Goal: Register for event/course

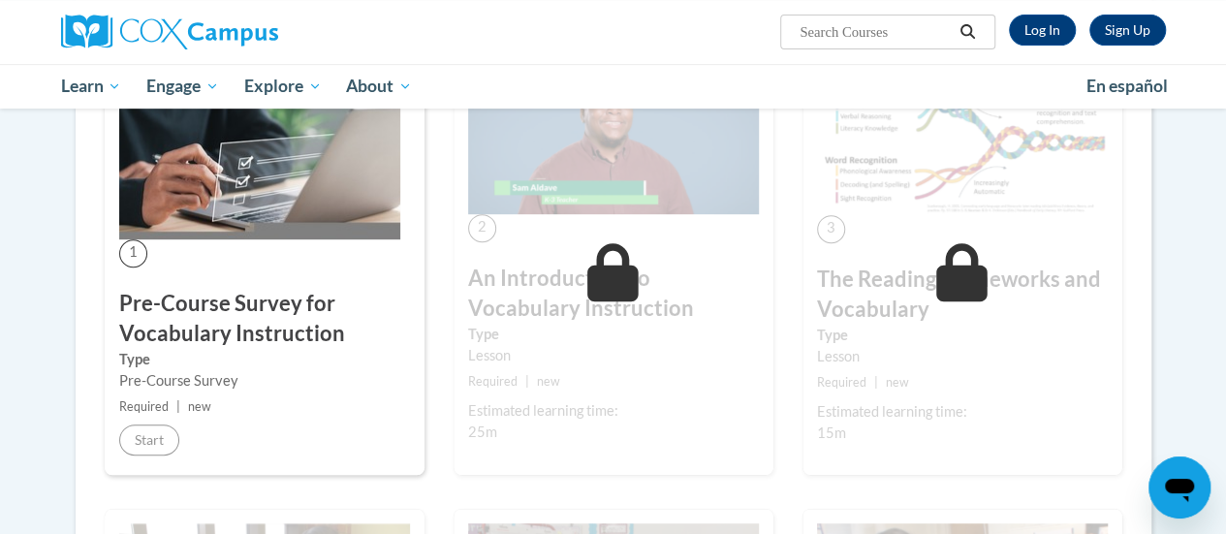
scroll to position [411, 0]
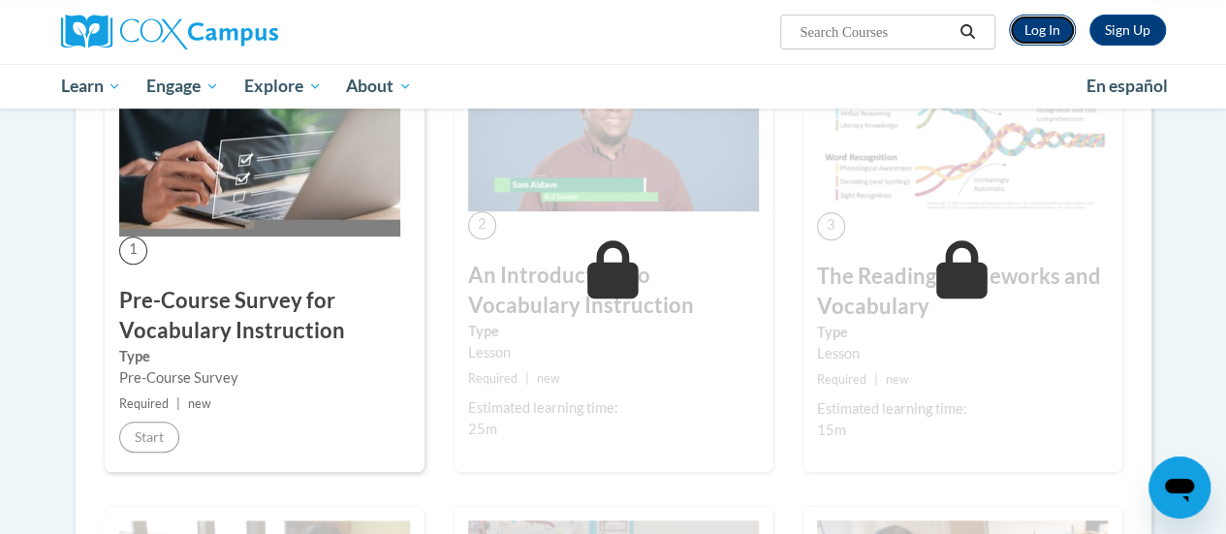
click at [1051, 26] on link "Log In" at bounding box center [1042, 30] width 67 height 31
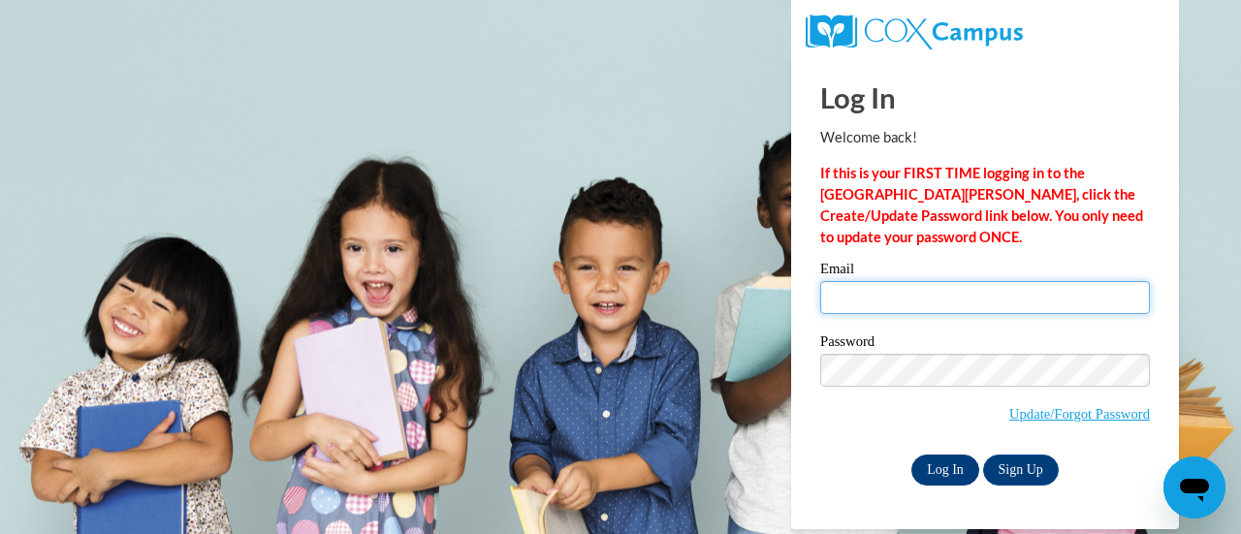
type input "[EMAIL_ADDRESS][DOMAIN_NAME]"
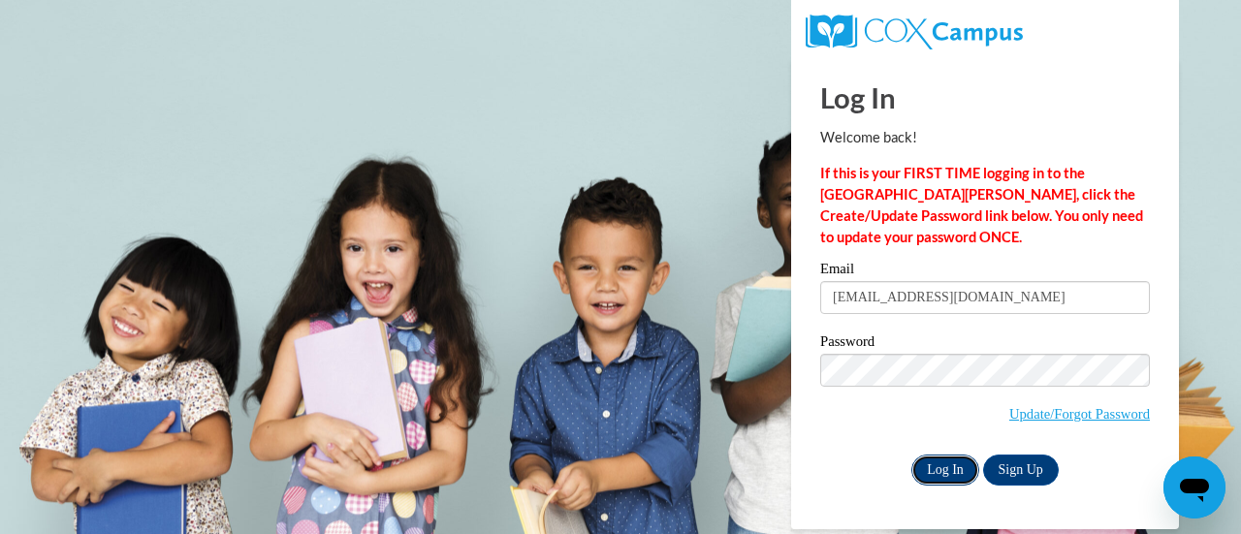
click at [934, 466] on input "Log In" at bounding box center [945, 470] width 68 height 31
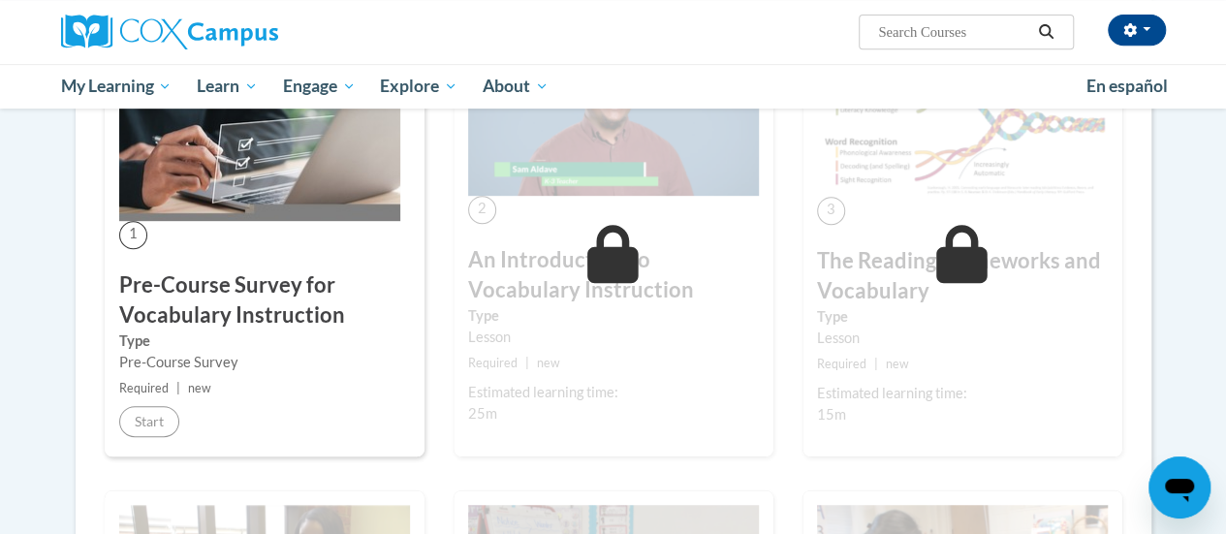
scroll to position [427, 0]
click at [148, 421] on div "1 Pre-Course Survey for Vocabulary Instruction Type Pre-Course Survey Required …" at bounding box center [265, 236] width 320 height 438
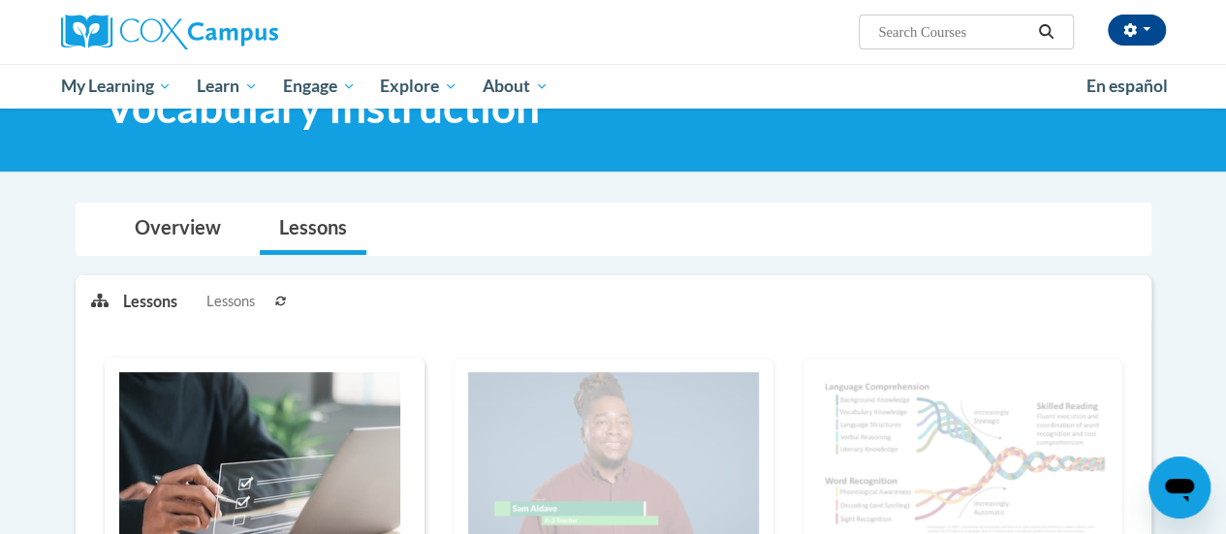
scroll to position [0, 0]
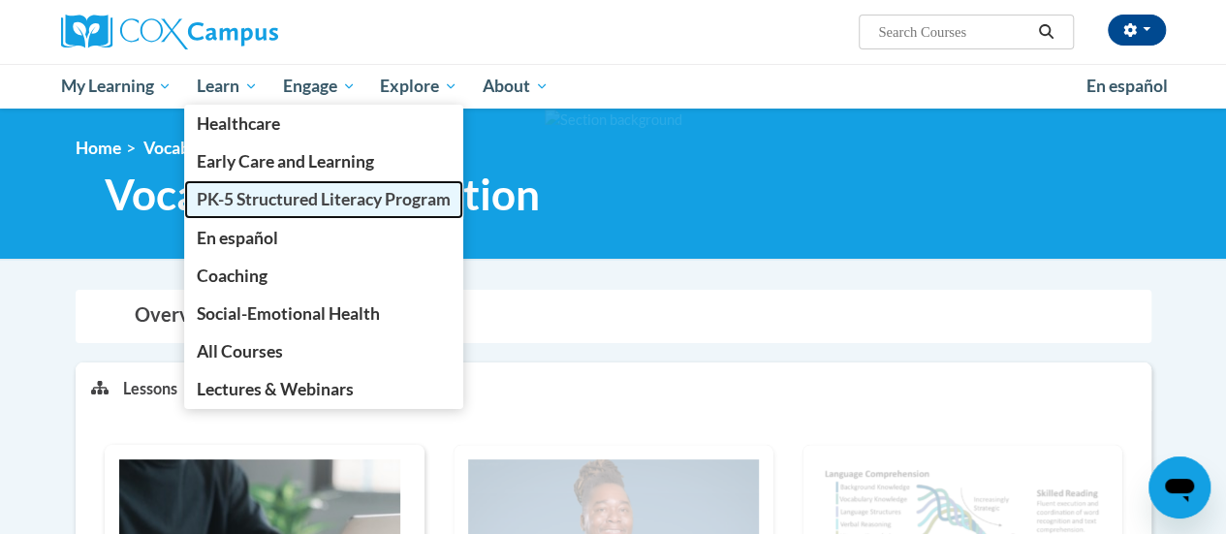
click at [222, 203] on span "PK-5 Structured Literacy Program" at bounding box center [324, 199] width 254 height 20
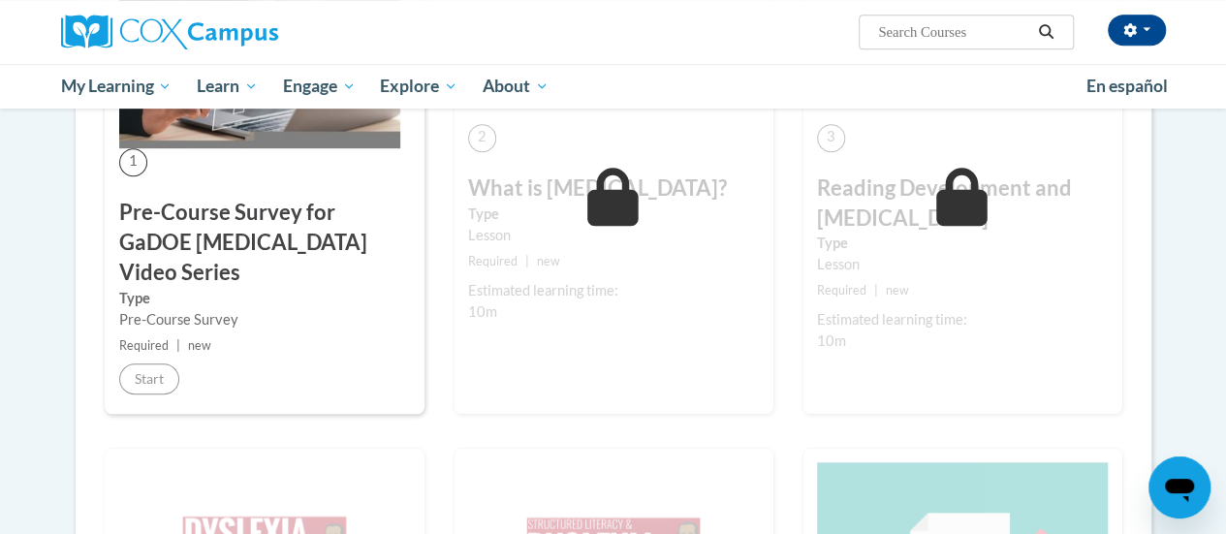
scroll to position [500, 0]
click at [116, 385] on div "1 Pre-Course Survey for GaDOE Dyslexia Video Series Type Pre-Course Survey Requ…" at bounding box center [264, 196] width 349 height 502
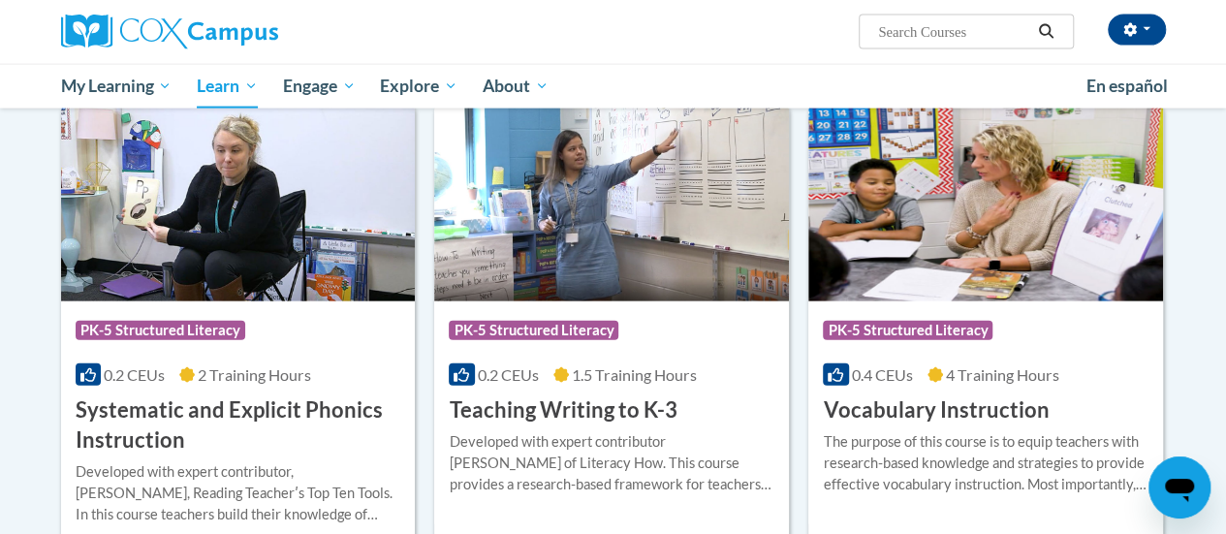
scroll to position [2121, 0]
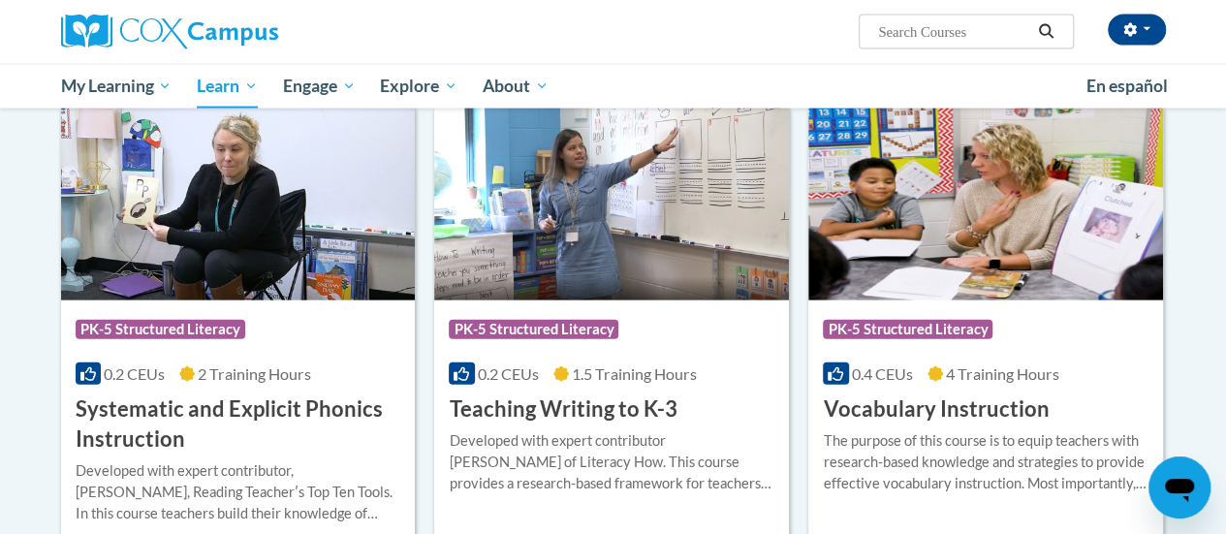
click at [987, 274] on img at bounding box center [985, 202] width 355 height 198
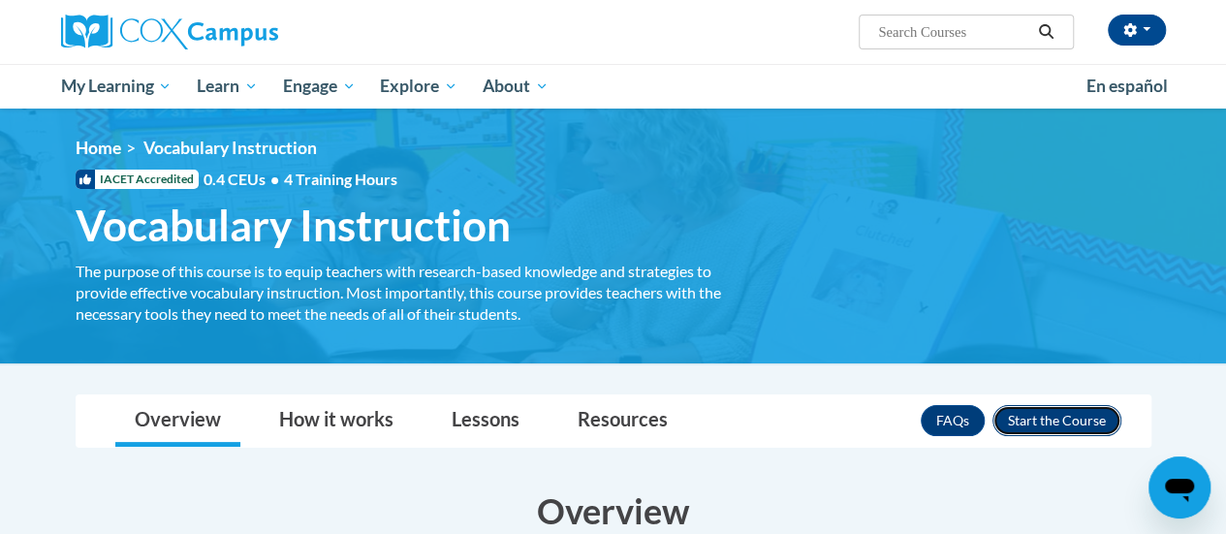
click at [1043, 414] on button "Enroll" at bounding box center [1056, 420] width 129 height 31
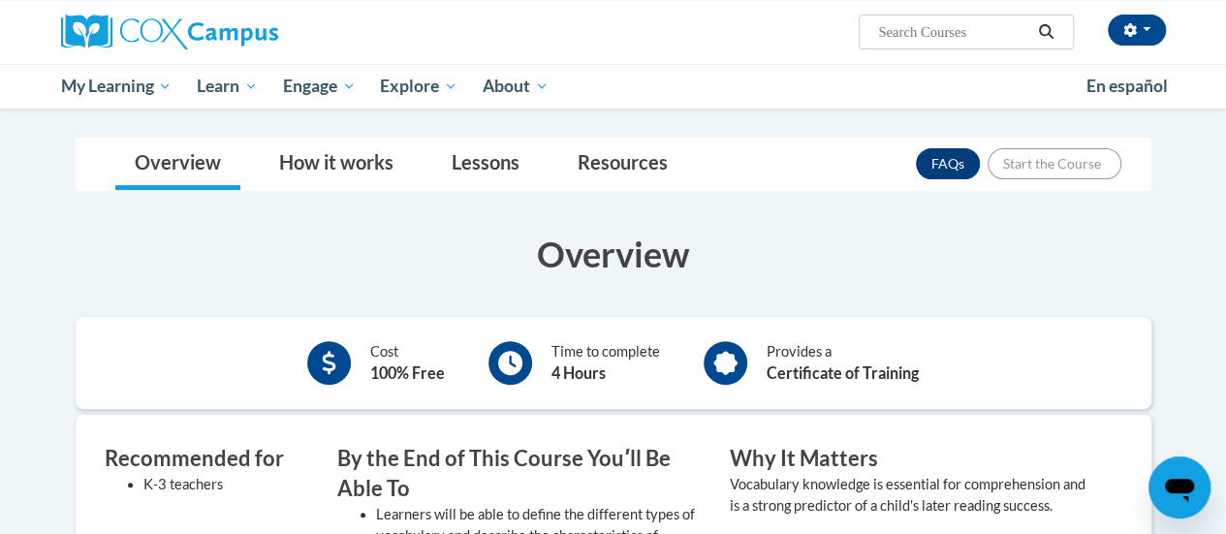
scroll to position [292, 0]
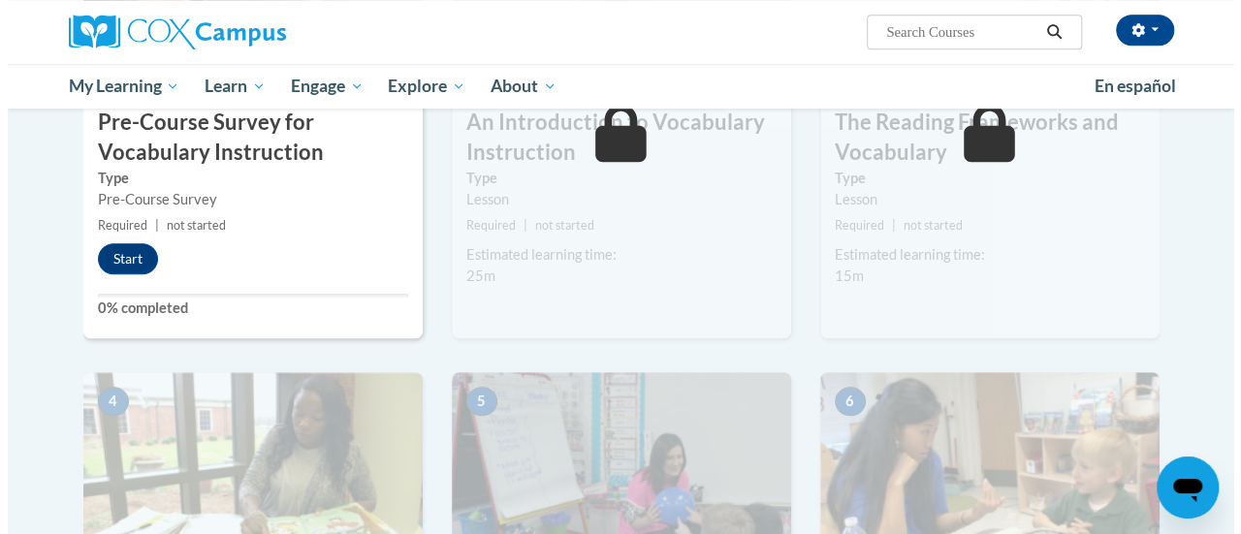
scroll to position [615, 0]
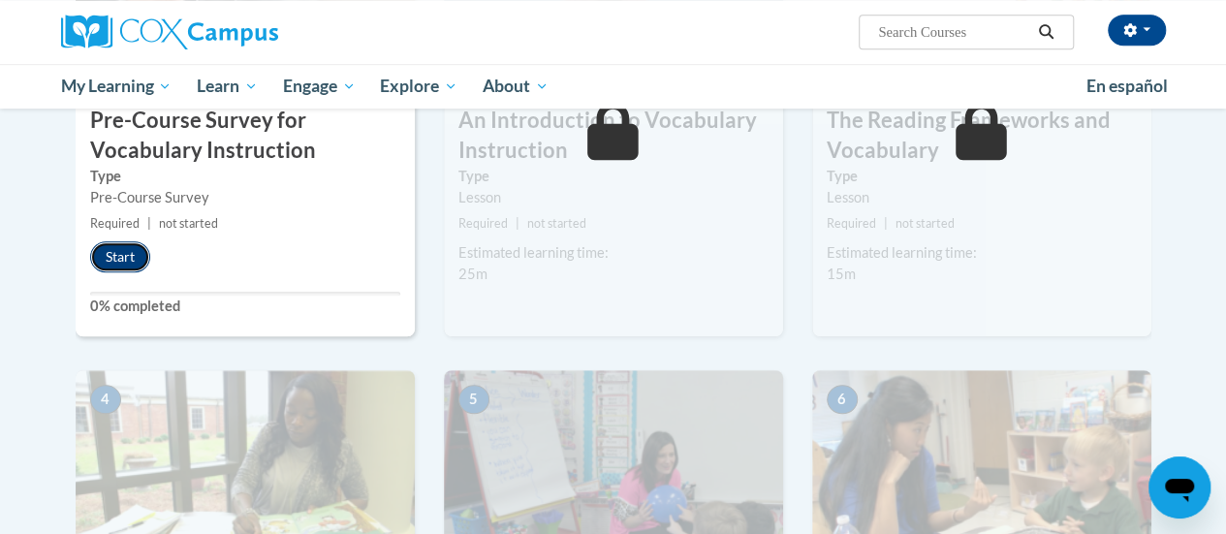
click at [111, 252] on button "Start" at bounding box center [120, 256] width 60 height 31
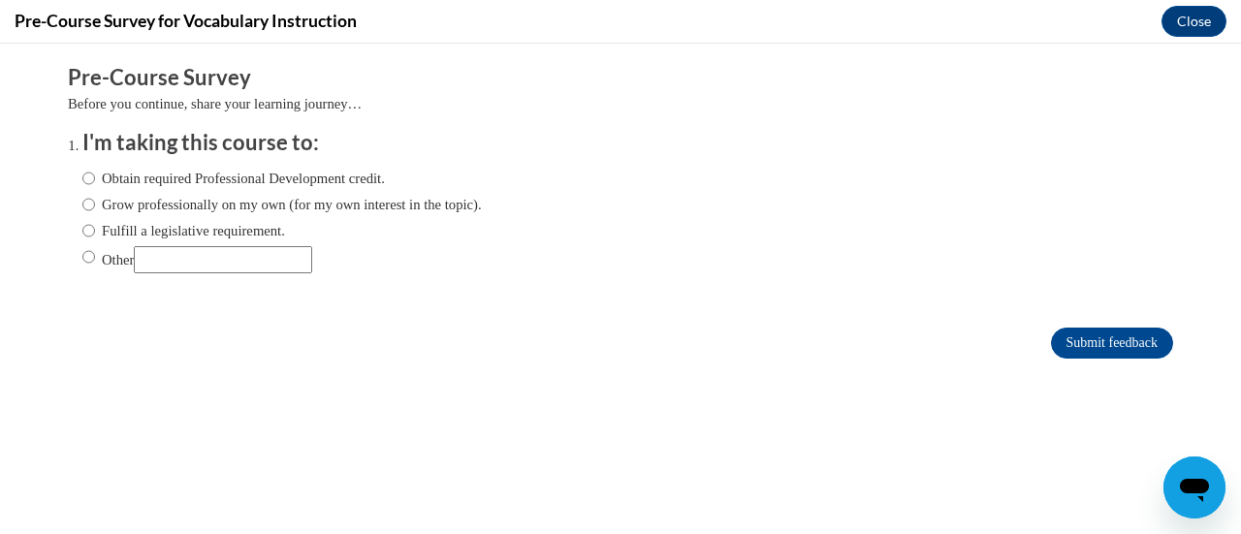
scroll to position [0, 0]
click at [82, 180] on input "Obtain required Professional Development credit." at bounding box center [88, 178] width 13 height 21
radio input "true"
click at [1110, 335] on input "Submit feedback" at bounding box center [1112, 343] width 122 height 31
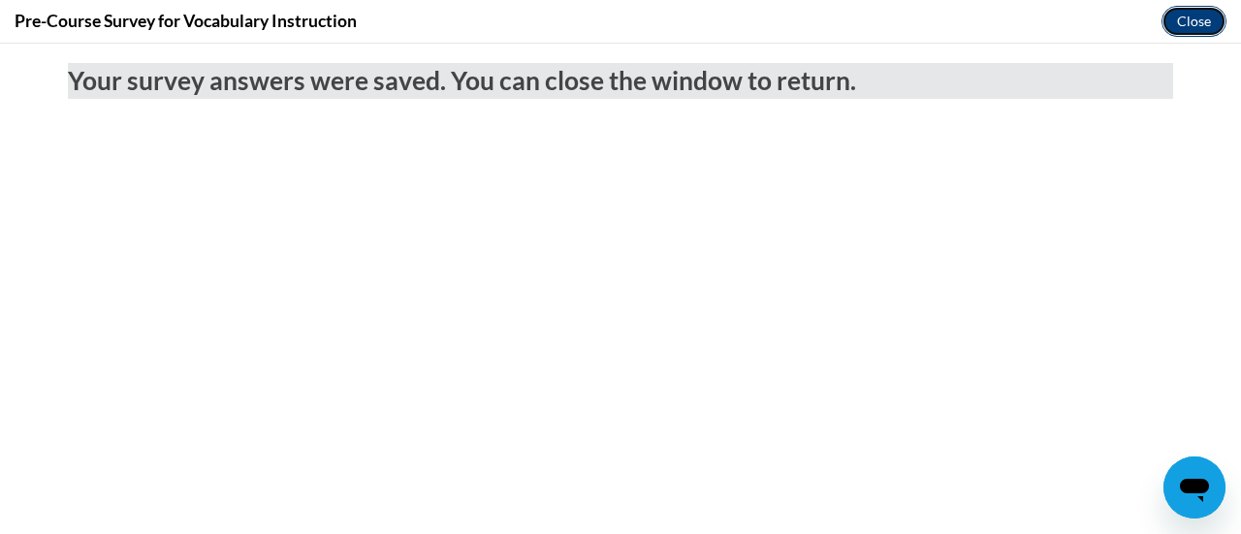
click at [1203, 24] on button "Close" at bounding box center [1193, 21] width 65 height 31
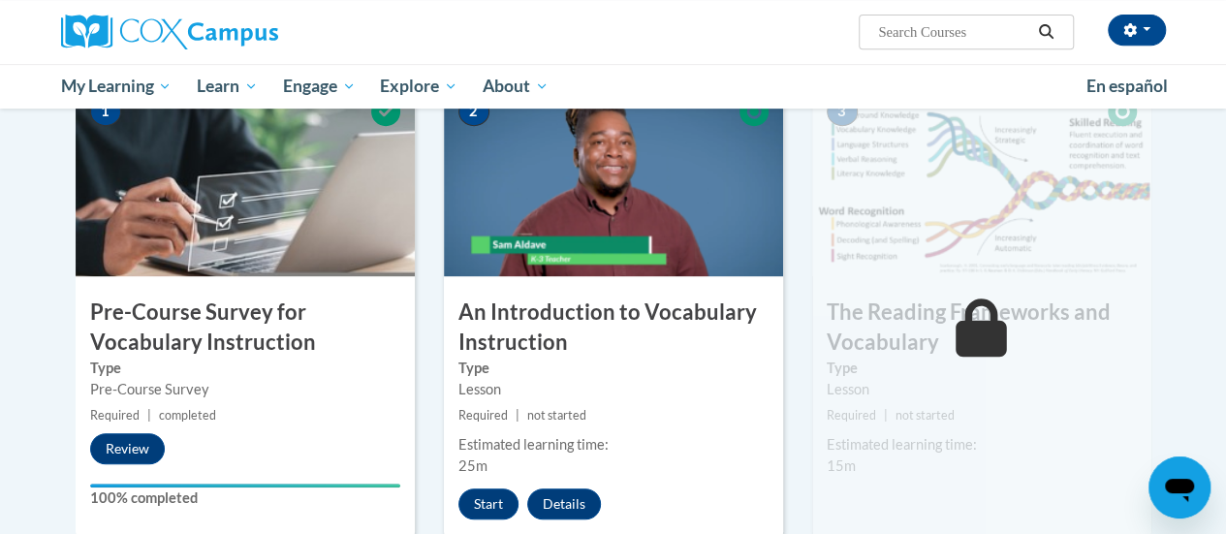
scroll to position [425, 0]
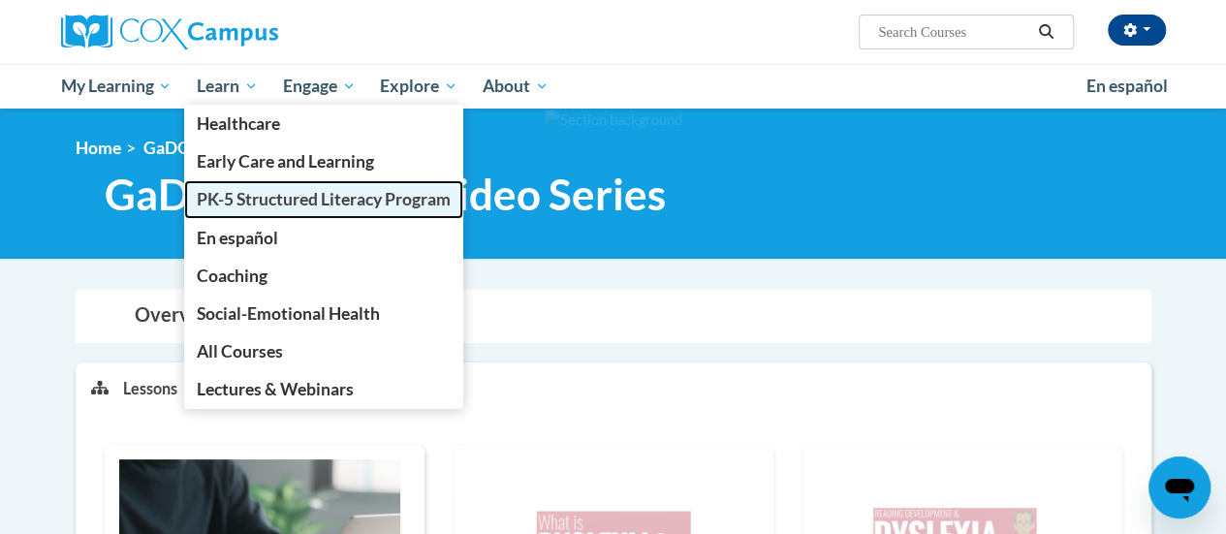
click at [234, 206] on span "PK-5 Structured Literacy Program" at bounding box center [324, 199] width 254 height 20
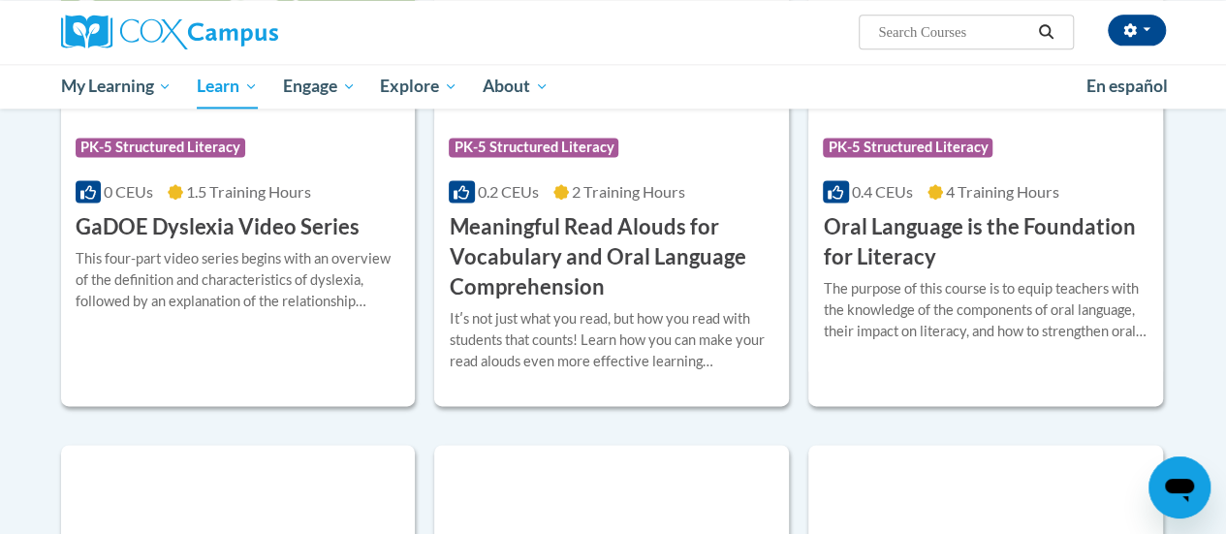
scroll to position [1314, 0]
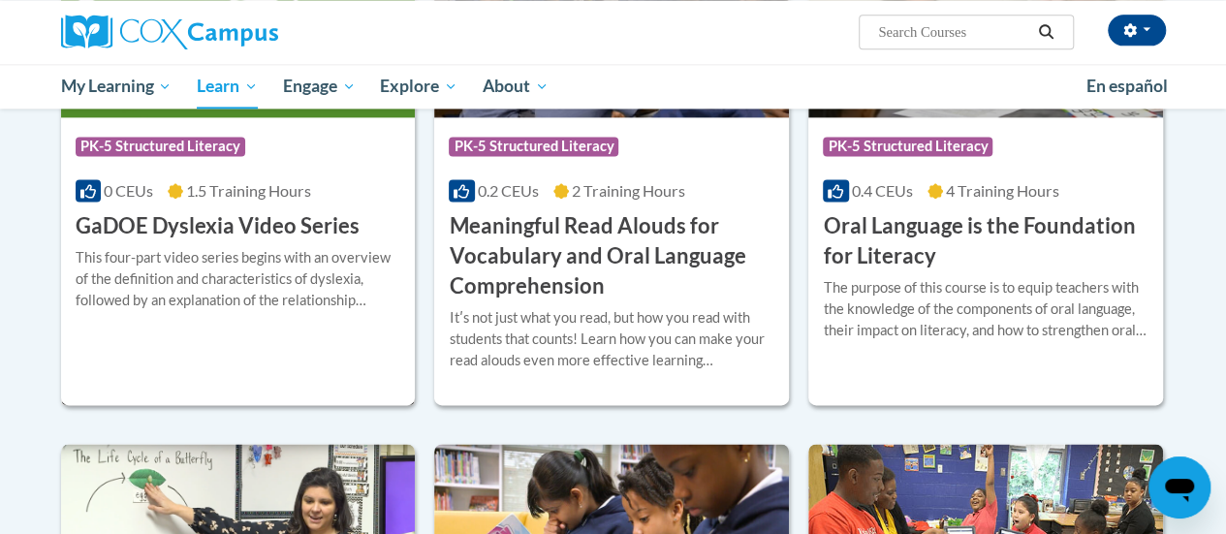
click at [212, 170] on div "Course Category: PK-5 Structured Literacy 0 CEUs 1.5 Training Hours COURSE GaDO…" at bounding box center [238, 179] width 355 height 124
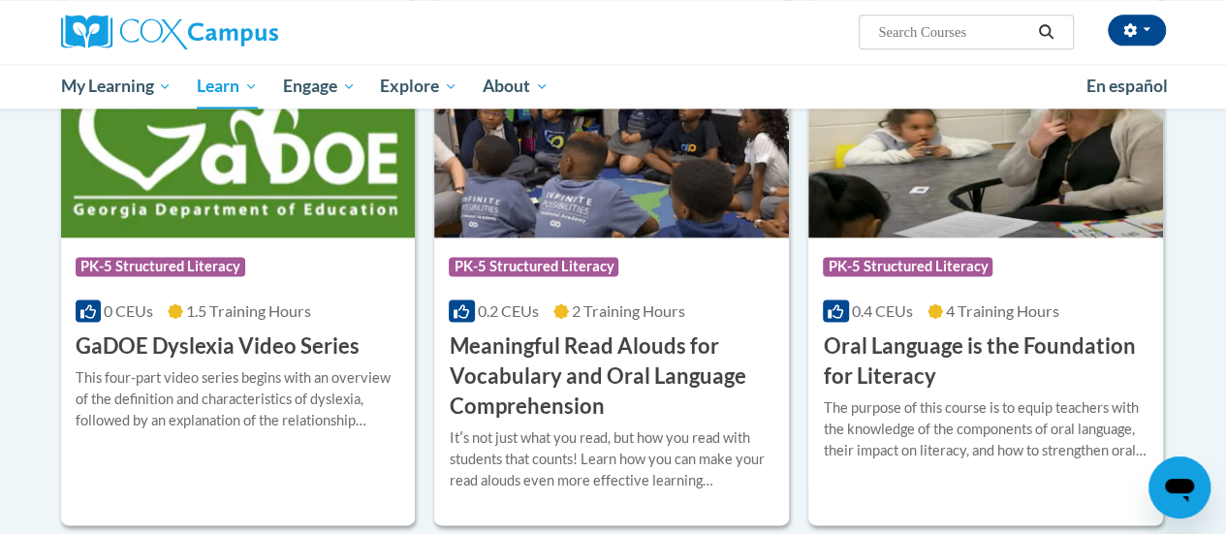
scroll to position [1194, 0]
click at [226, 353] on h3 "GaDOE Dyslexia Video Series" at bounding box center [218, 346] width 284 height 30
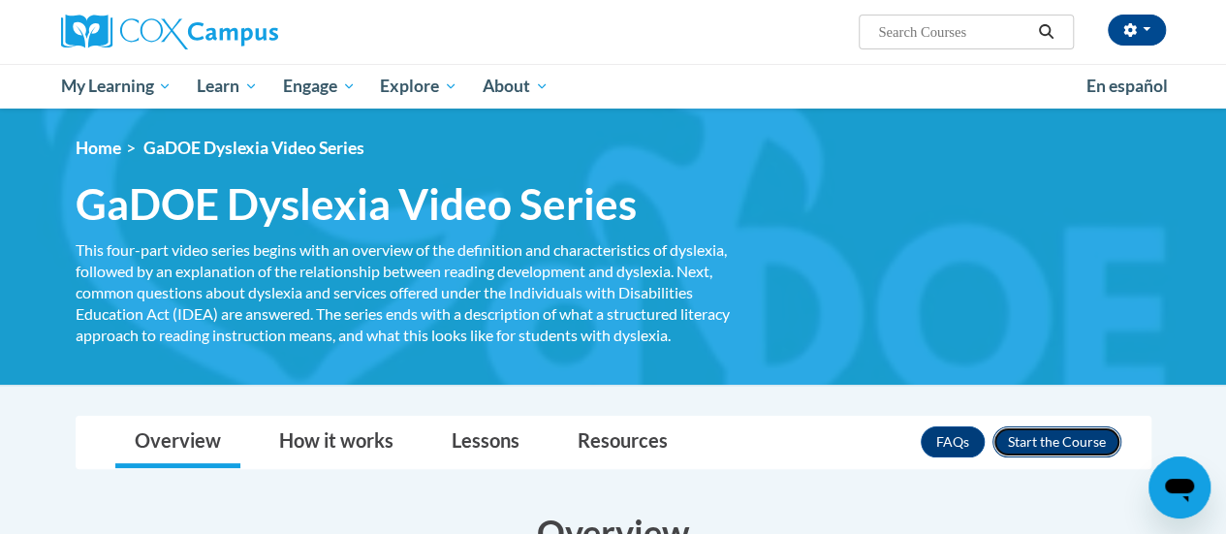
click at [1059, 444] on button "Enroll" at bounding box center [1056, 441] width 129 height 31
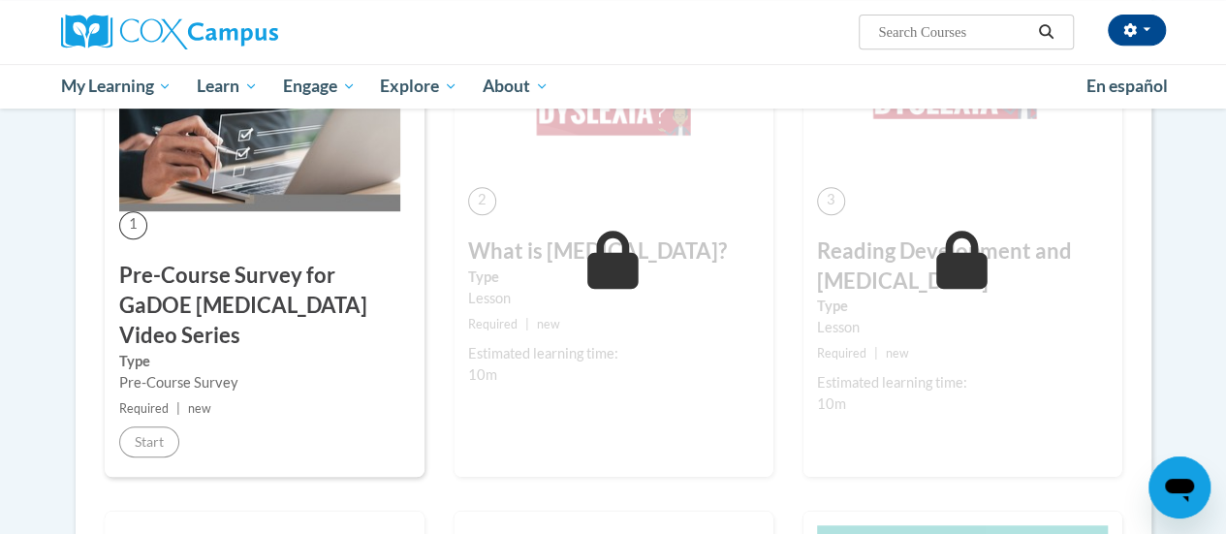
scroll to position [435, 0]
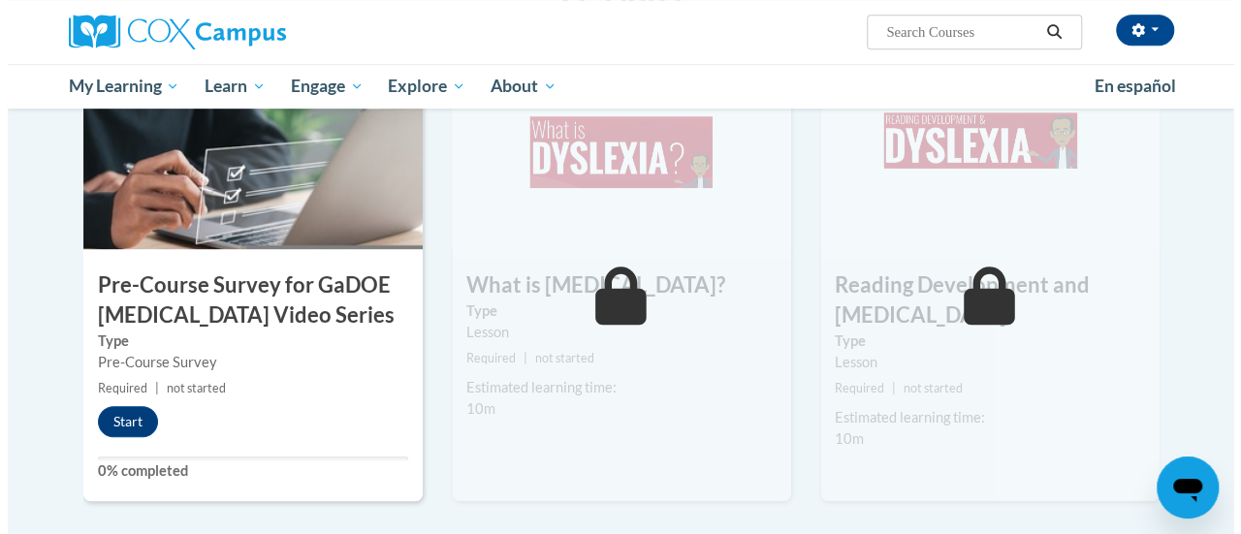
scroll to position [482, 0]
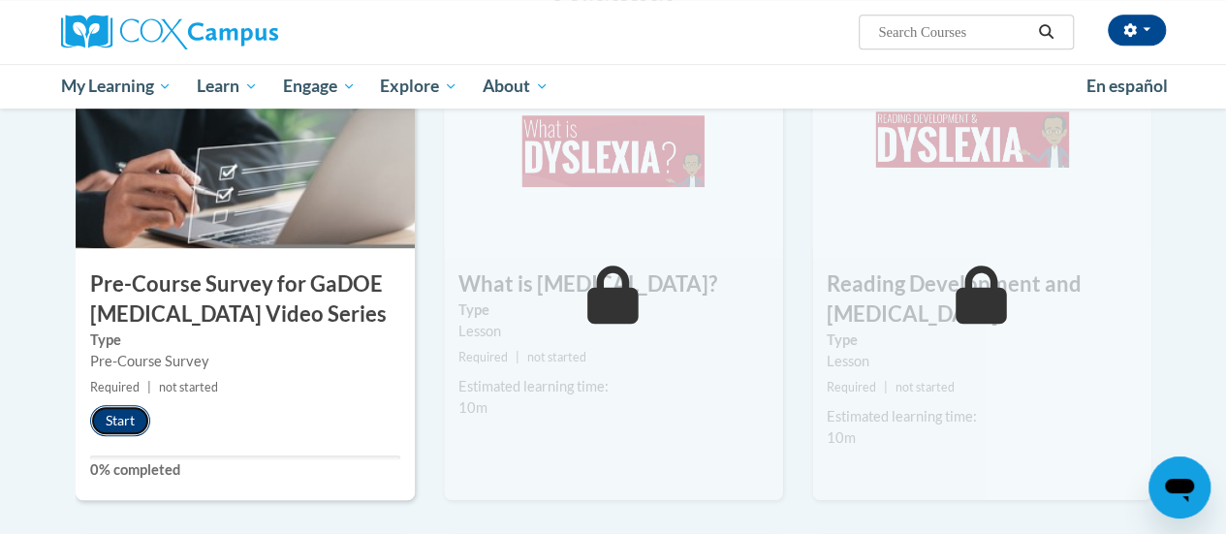
click at [121, 416] on button "Start" at bounding box center [120, 420] width 60 height 31
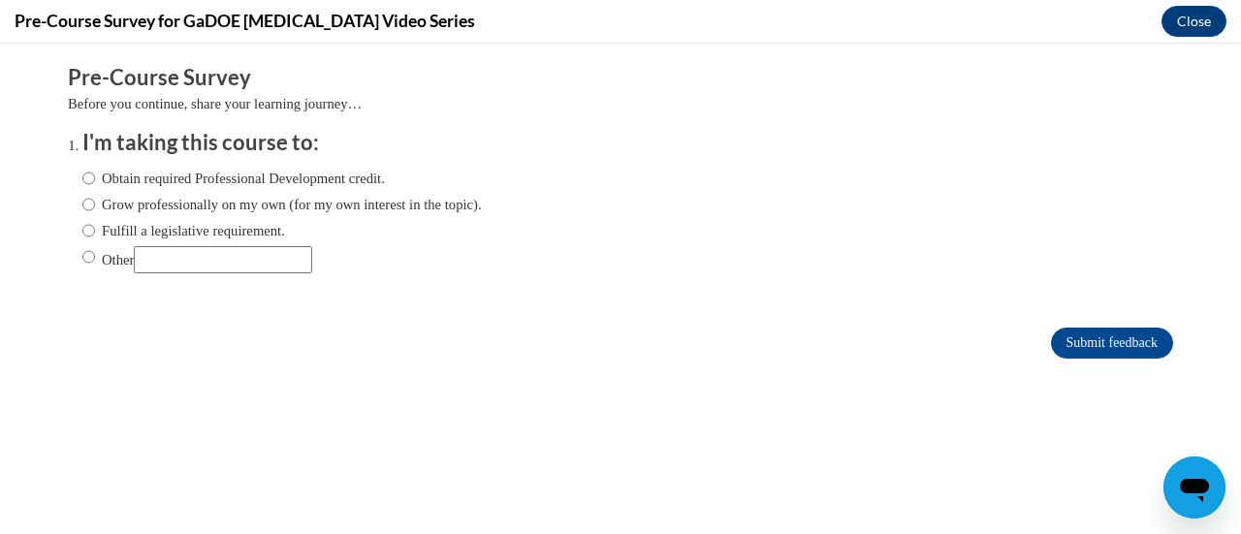
scroll to position [0, 0]
